Goal: Transaction & Acquisition: Purchase product/service

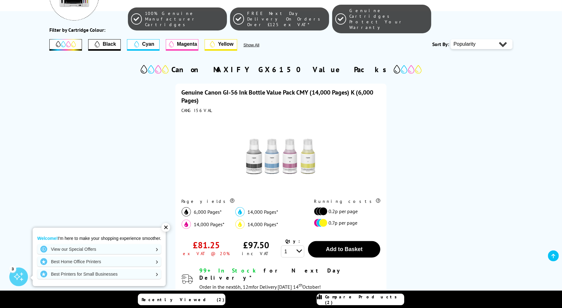
scroll to position [145, 0]
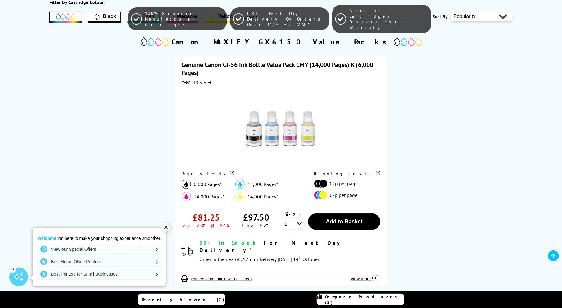
click at [166, 225] on div "✕" at bounding box center [166, 227] width 9 height 9
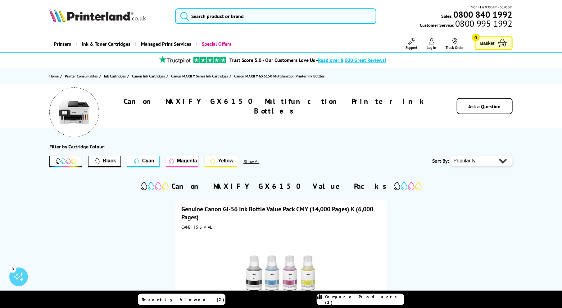
scroll to position [0, 0]
click at [104, 160] on span "Black" at bounding box center [109, 161] width 13 height 6
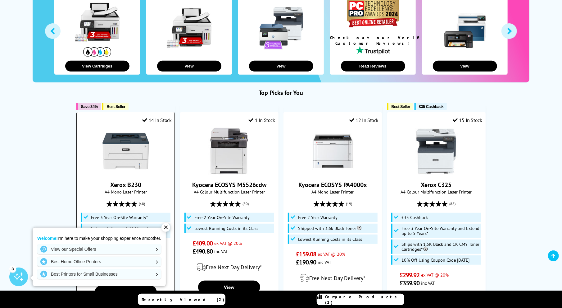
scroll to position [72, 0]
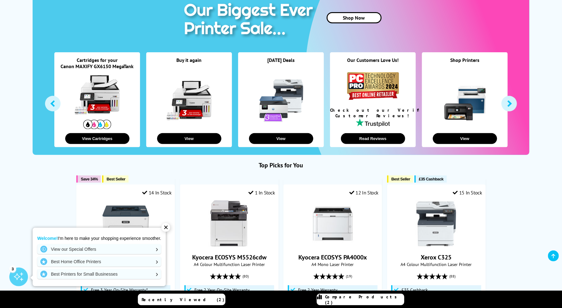
click at [96, 106] on link at bounding box center [97, 94] width 47 height 47
